Goal: Check status: Check status

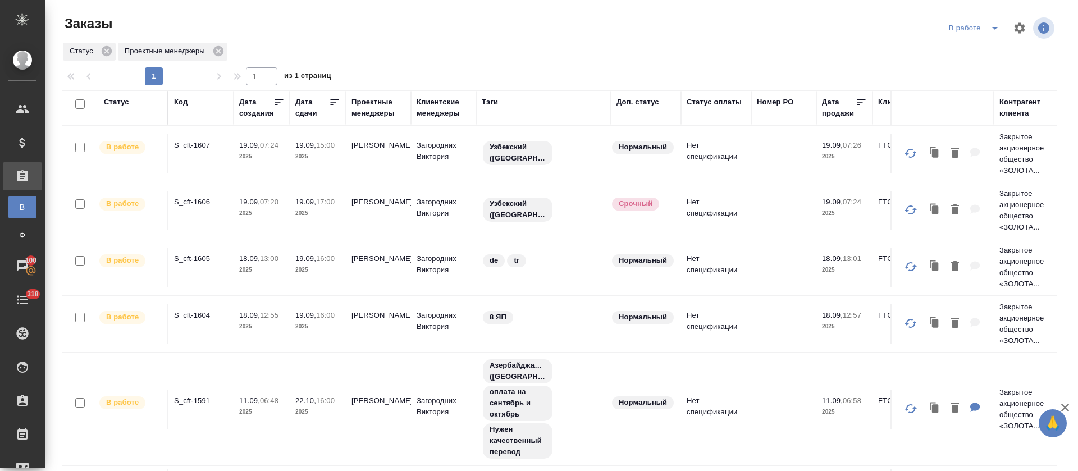
click at [967, 29] on div "В работе" at bounding box center [976, 28] width 60 height 18
click at [988, 32] on icon "split button" at bounding box center [994, 27] width 13 height 13
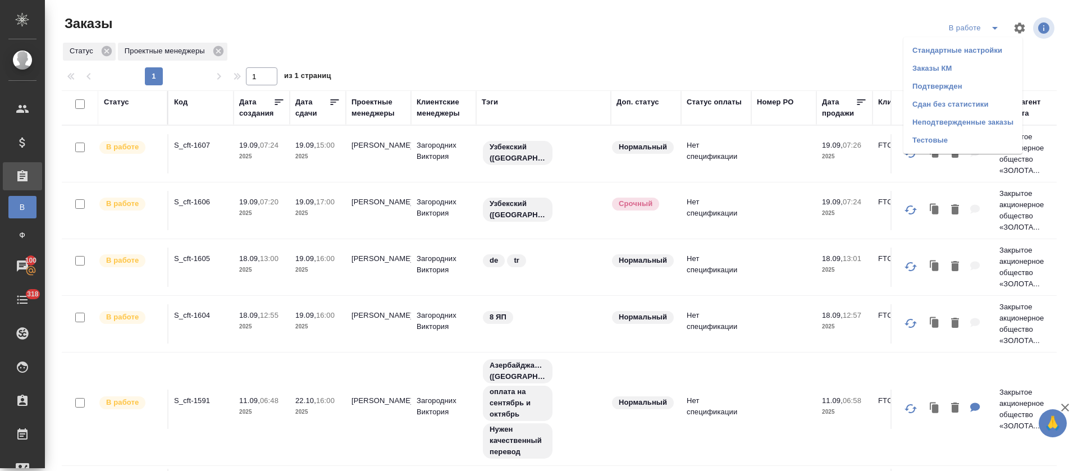
click at [955, 88] on li "Подтвержден" at bounding box center [962, 86] width 119 height 18
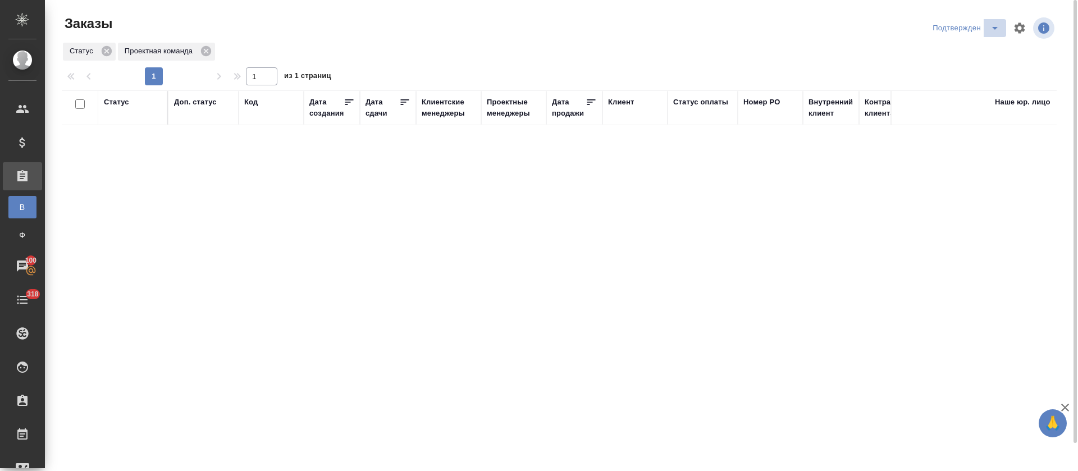
click at [994, 28] on icon "split button" at bounding box center [995, 28] width 6 height 3
click at [987, 63] on li "В работе" at bounding box center [967, 68] width 119 height 18
